Goal: Navigation & Orientation: Find specific page/section

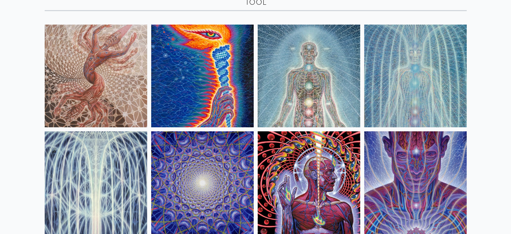
scroll to position [54, 0]
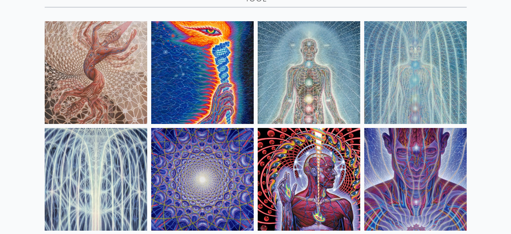
click at [405, 169] on img at bounding box center [415, 179] width 103 height 103
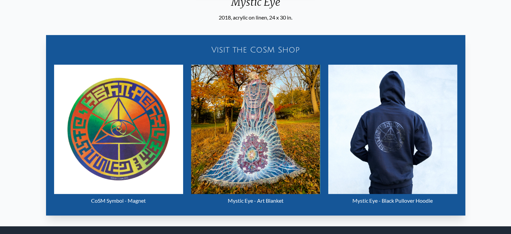
scroll to position [263, 0]
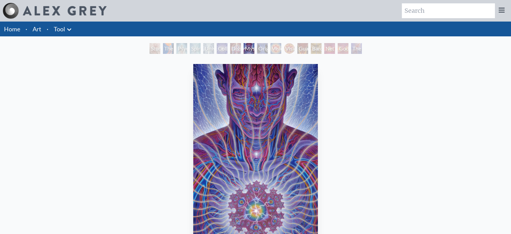
click at [259, 48] on div "Original Face" at bounding box center [262, 48] width 11 height 11
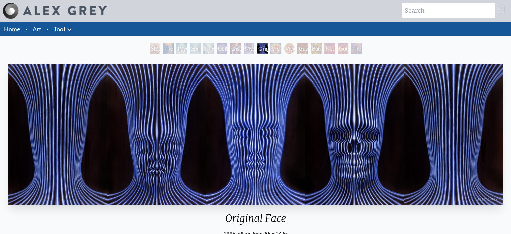
click at [288, 47] on div "Vision Crystal Tondo" at bounding box center [289, 48] width 11 height 11
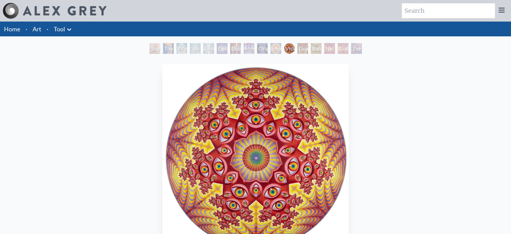
click at [311, 47] on div "Bardo Being" at bounding box center [316, 48] width 11 height 11
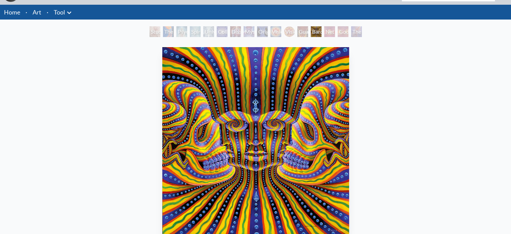
scroll to position [14, 0]
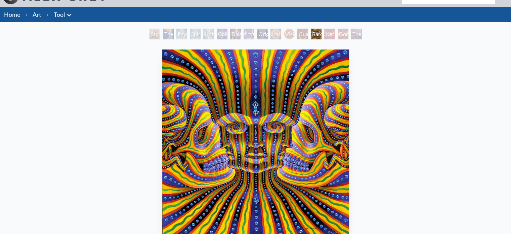
click at [330, 38] on div "Net of Being" at bounding box center [329, 34] width 11 height 11
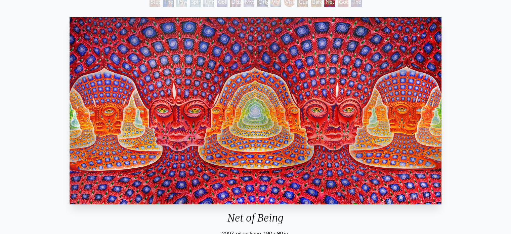
scroll to position [44, 0]
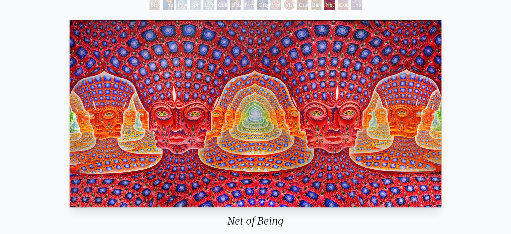
click at [341, 2] on div "Godself" at bounding box center [343, 4] width 11 height 11
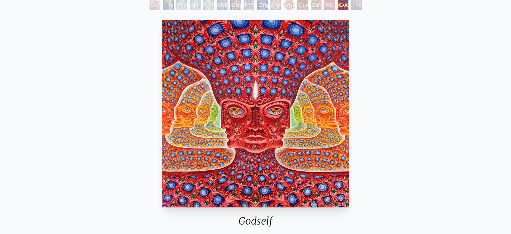
click at [324, 5] on div "Net of Being" at bounding box center [329, 4] width 11 height 11
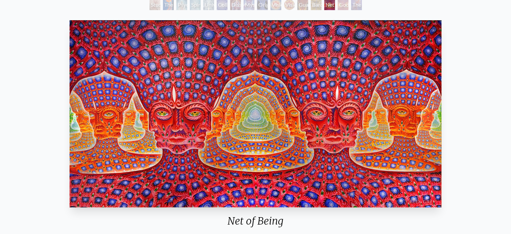
click at [360, 6] on div "The Great Turn" at bounding box center [356, 4] width 11 height 11
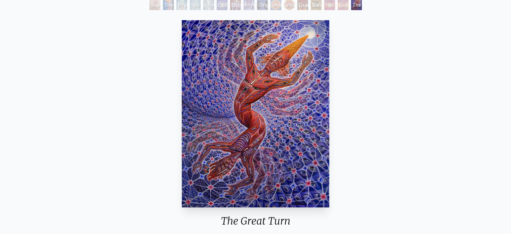
click at [230, 5] on div "Dissectional Art for Tool's Lateralus CD" at bounding box center [235, 4] width 11 height 11
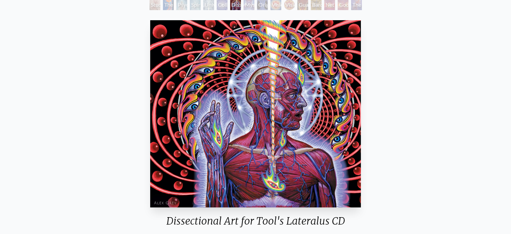
click at [219, 2] on div "Collective Vision" at bounding box center [222, 4] width 11 height 11
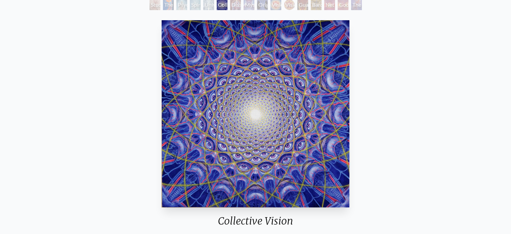
click at [203, 5] on div "Universal Mind Lattice" at bounding box center [208, 4] width 11 height 11
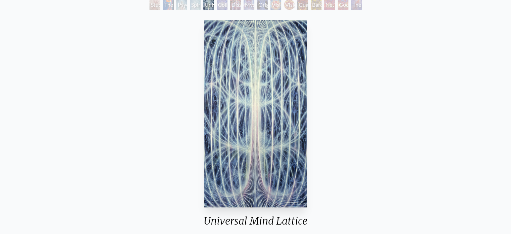
click at [176, 2] on div "Psychic Energy System" at bounding box center [181, 4] width 11 height 11
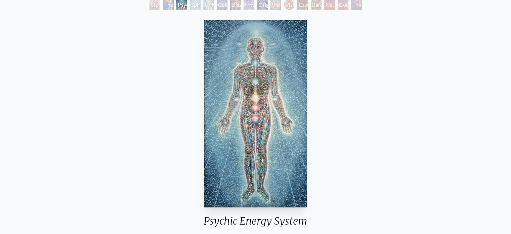
click at [160, 9] on div "Study for the Great Turn" at bounding box center [155, 4] width 11 height 11
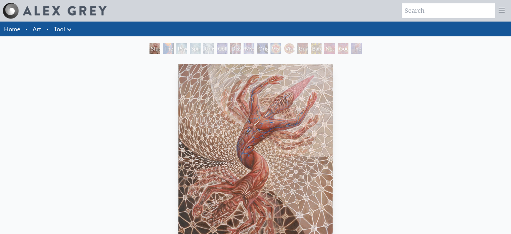
click at [62, 32] on link "Tool" at bounding box center [59, 28] width 11 height 9
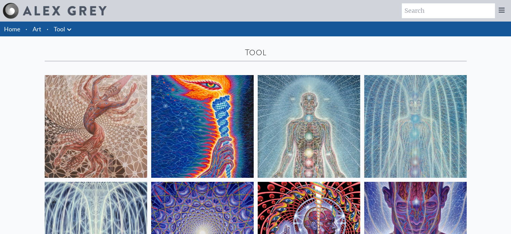
click at [34, 29] on link "Art" at bounding box center [37, 28] width 9 height 9
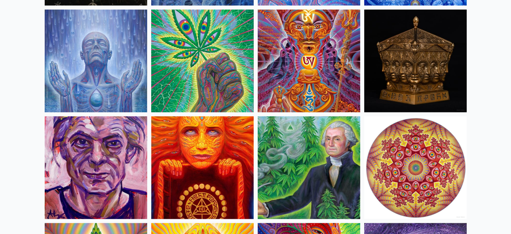
scroll to position [1025, 0]
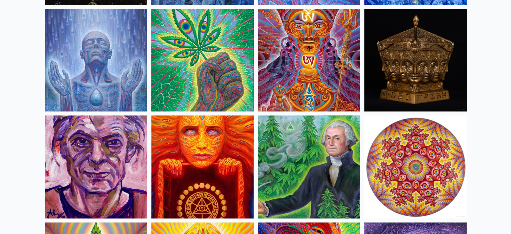
click at [218, 71] on img at bounding box center [202, 60] width 103 height 103
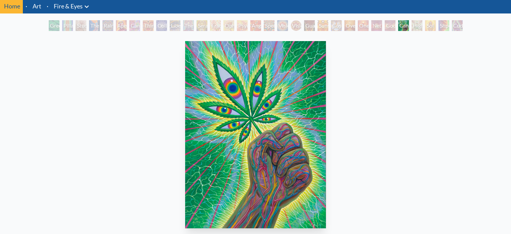
scroll to position [19, 0]
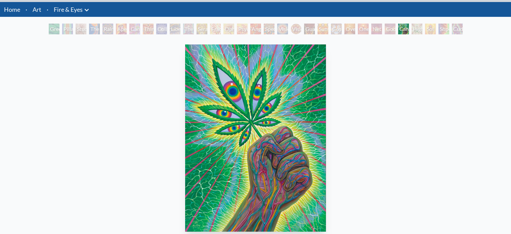
click at [41, 7] on li "Art" at bounding box center [37, 9] width 14 height 15
click at [34, 8] on link "Art" at bounding box center [37, 9] width 9 height 9
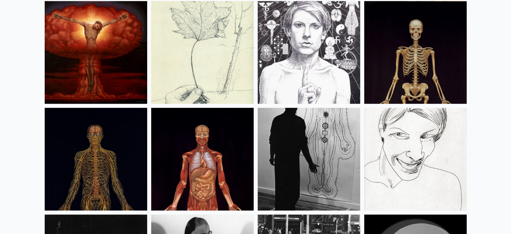
scroll to position [8386, 0]
